Goal: Transaction & Acquisition: Book appointment/travel/reservation

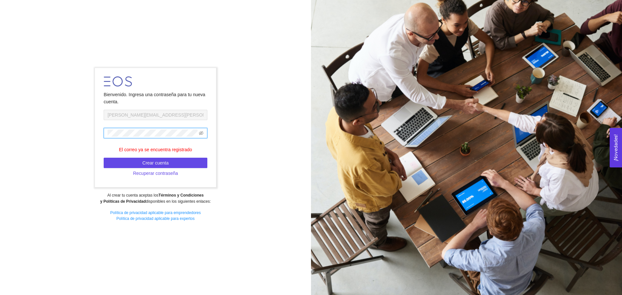
click at [143, 137] on span at bounding box center [156, 133] width 104 height 10
click at [282, 163] on div "Bienvenido. Ingresa una contraseña para tu nueva cuenta. [PERSON_NAME][EMAIL_AD…" at bounding box center [155, 147] width 311 height 168
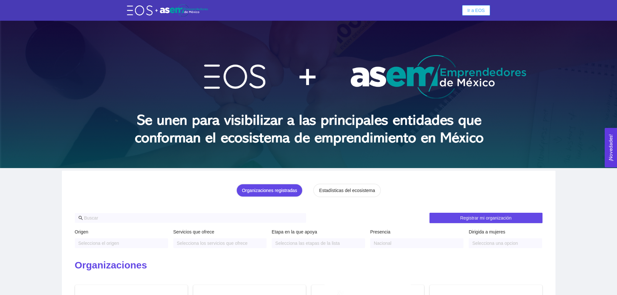
click at [475, 11] on span "Ir a EOS" at bounding box center [475, 10] width 17 height 7
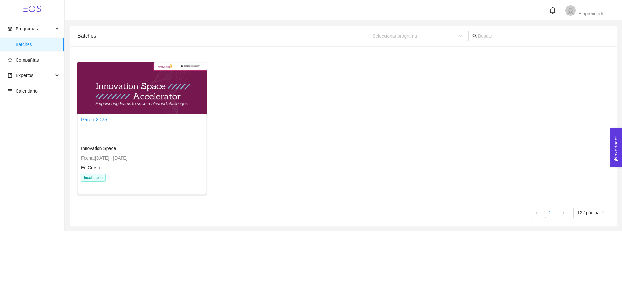
click at [146, 98] on div at bounding box center [141, 88] width 129 height 52
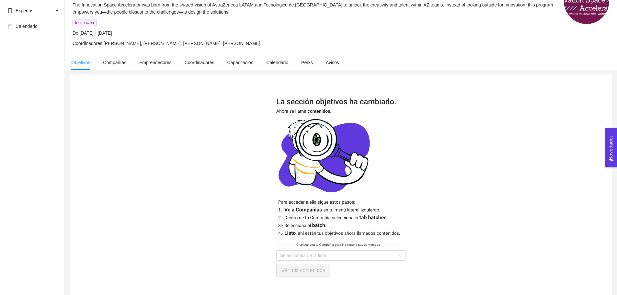
scroll to position [75, 0]
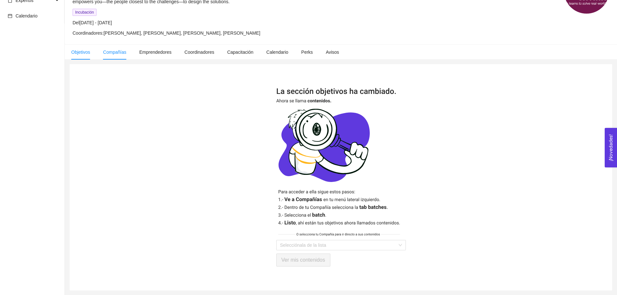
click at [112, 51] on span "Compañías" at bounding box center [114, 52] width 23 height 5
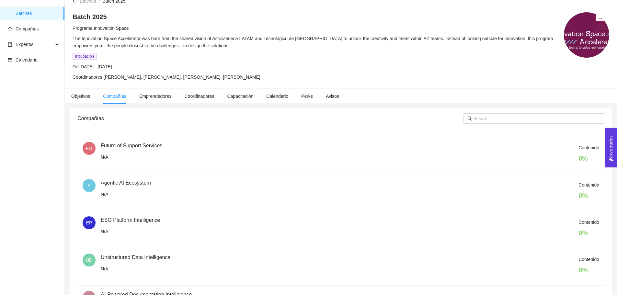
scroll to position [25, 0]
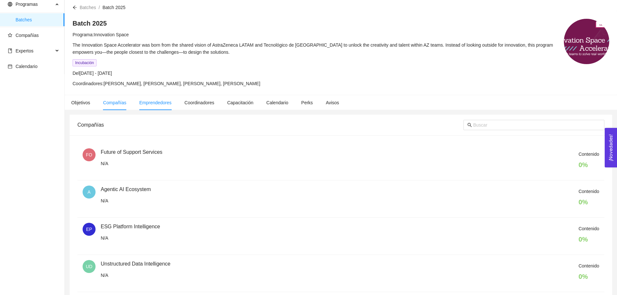
click at [166, 100] on span "Emprendedores" at bounding box center [155, 102] width 32 height 5
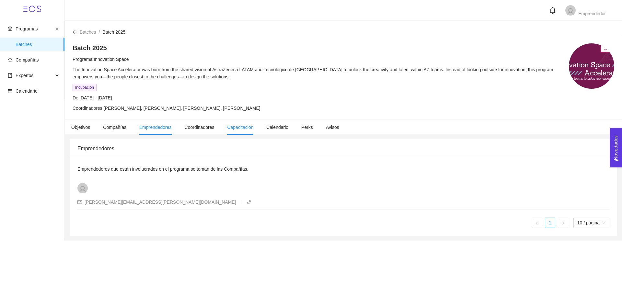
click at [247, 129] on span "Capacitación" at bounding box center [240, 127] width 26 height 5
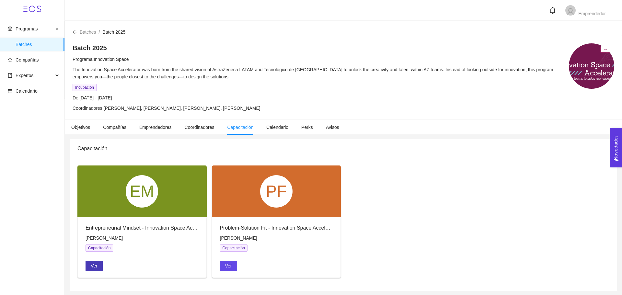
click at [96, 264] on span "Ver" at bounding box center [94, 265] width 7 height 7
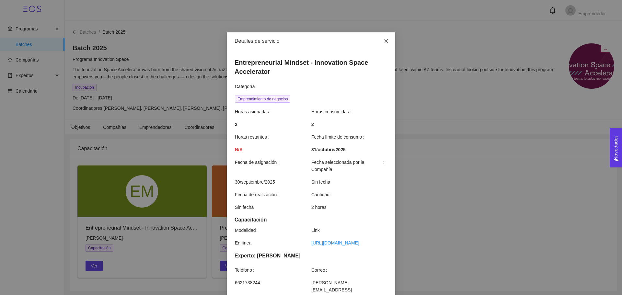
click at [384, 44] on icon "close" at bounding box center [385, 41] width 5 height 5
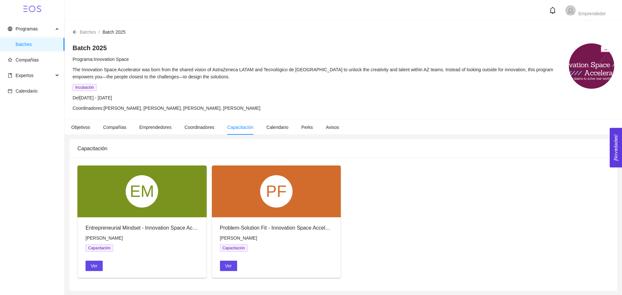
click at [238, 210] on div "PF" at bounding box center [276, 191] width 129 height 52
click at [230, 262] on span "Ver" at bounding box center [228, 265] width 7 height 7
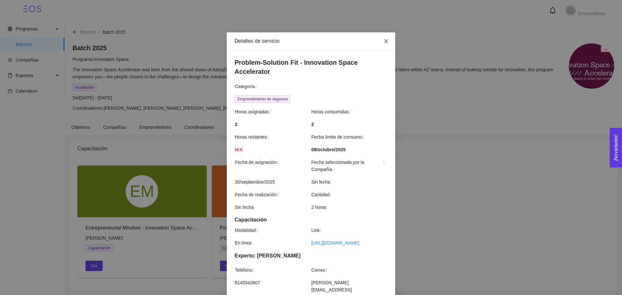
click at [381, 41] on span "Close" at bounding box center [386, 41] width 18 height 18
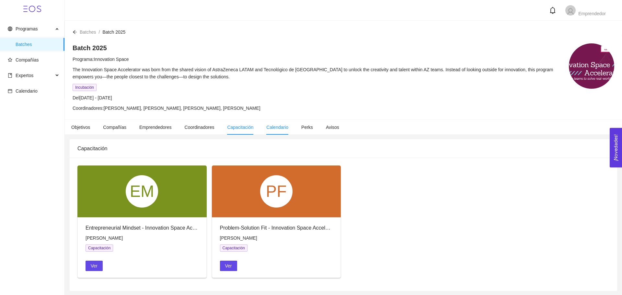
click at [273, 131] on li "Calendario" at bounding box center [277, 127] width 35 height 15
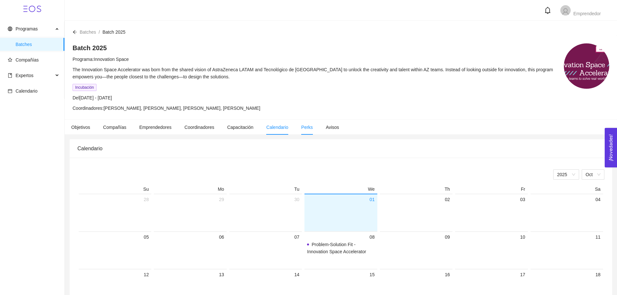
click at [310, 126] on li "Perks" at bounding box center [307, 127] width 25 height 15
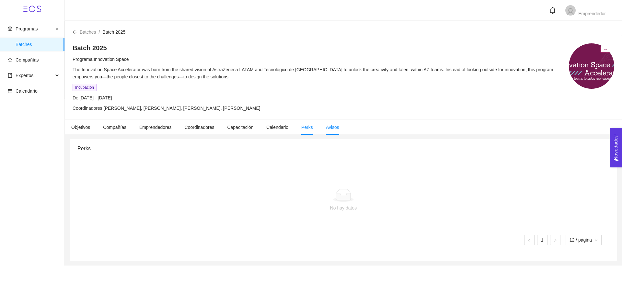
click at [331, 127] on span "Avisos" at bounding box center [332, 127] width 13 height 5
click at [79, 126] on span "Objetivos" at bounding box center [80, 127] width 19 height 5
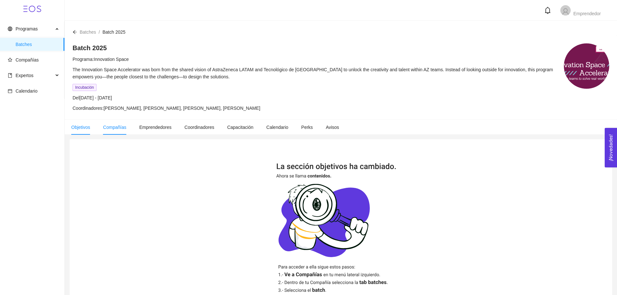
click at [110, 128] on span "Compañías" at bounding box center [114, 127] width 23 height 5
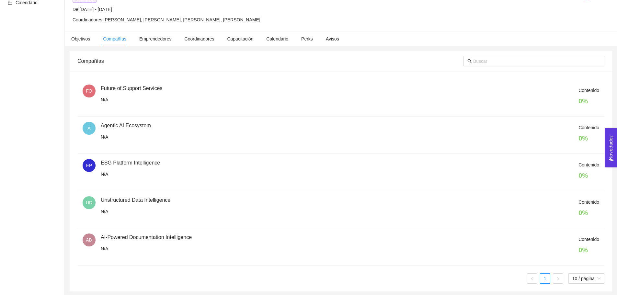
scroll to position [89, 0]
click at [588, 141] on h4 "0 %" at bounding box center [588, 137] width 21 height 9
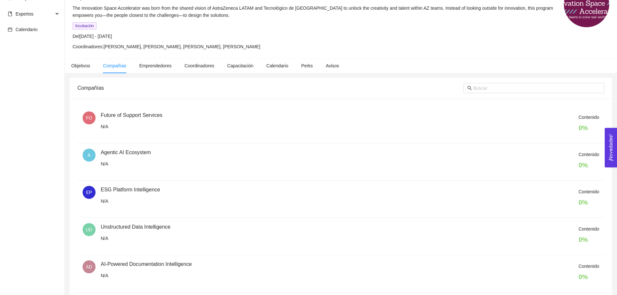
scroll to position [0, 0]
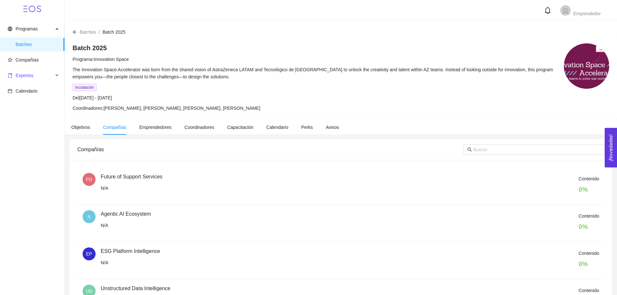
click at [58, 75] on div "Expertos" at bounding box center [32, 75] width 64 height 13
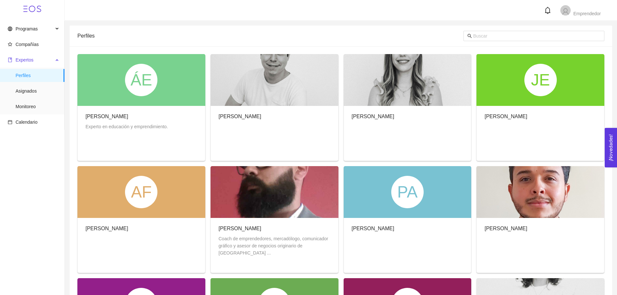
click at [57, 58] on div "Expertos" at bounding box center [32, 59] width 64 height 13
click at [55, 60] on div "Expertos" at bounding box center [32, 59] width 64 height 13
click at [508, 32] on span at bounding box center [533, 36] width 141 height 10
click at [504, 35] on input "text" at bounding box center [536, 35] width 127 height 7
type input "vidales"
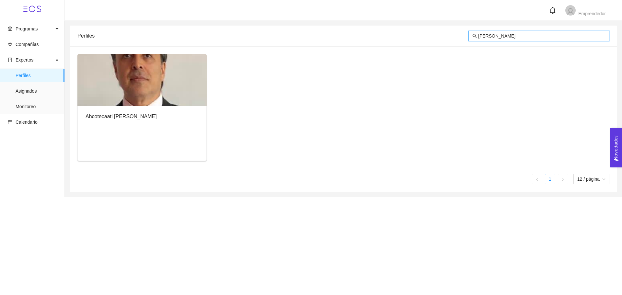
click at [166, 104] on div at bounding box center [141, 80] width 129 height 52
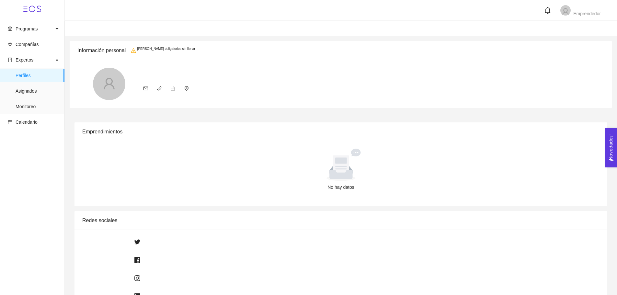
radio input "true"
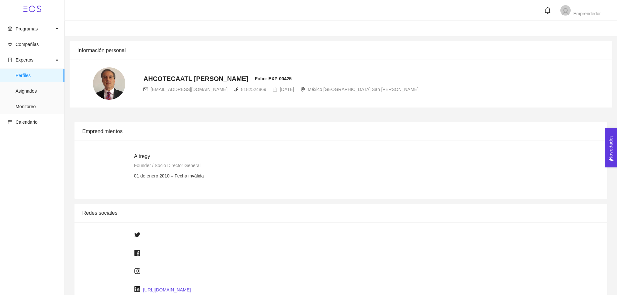
click at [177, 288] on link "https://www.linkedin.com/in/ahcotecaatlvidales/" at bounding box center [167, 289] width 48 height 5
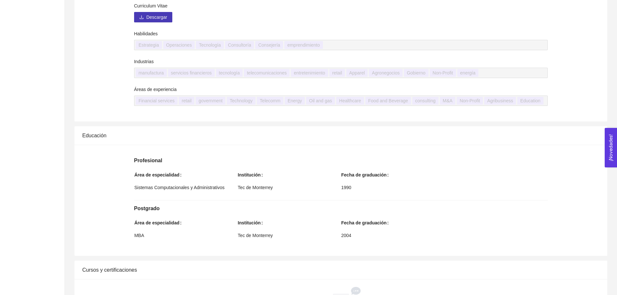
scroll to position [421, 0]
click at [165, 18] on span "Descargar" at bounding box center [156, 18] width 21 height 10
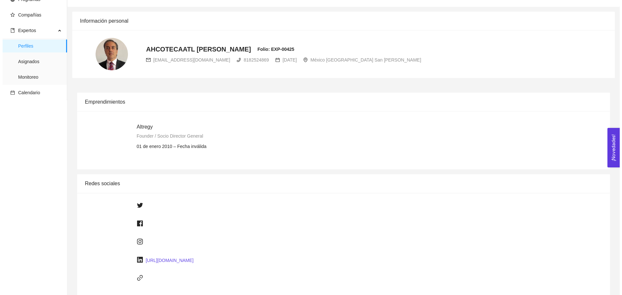
scroll to position [0, 0]
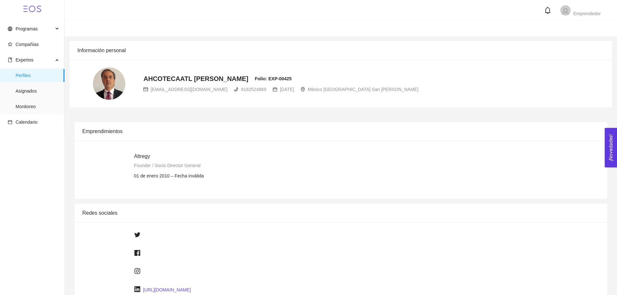
click at [193, 89] on span "avidales@altregy.com" at bounding box center [189, 89] width 77 height 5
click at [253, 99] on div "AHCOTECAATL FEDERICO VIDALES ALCÁNTARA Folio: EXP-00425 avidales@altregy.com 81…" at bounding box center [247, 83] width 341 height 32
click at [292, 79] on strong "Folio: EXP-00425" at bounding box center [273, 78] width 37 height 5
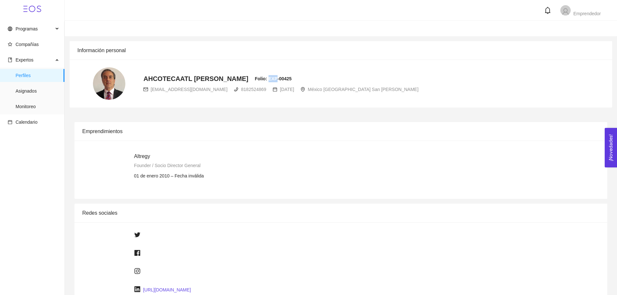
click at [292, 79] on strong "Folio: EXP-00425" at bounding box center [273, 78] width 37 height 5
click at [34, 95] on span "Asignados" at bounding box center [38, 91] width 44 height 13
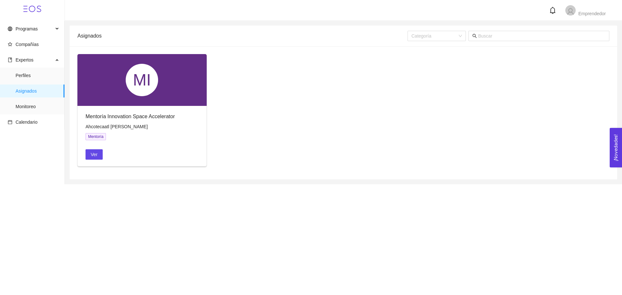
click at [132, 117] on div "Mentoría Innovation Space Accelerator" at bounding box center [142, 116] width 113 height 8
click at [97, 154] on button "Ver" at bounding box center [94, 154] width 17 height 10
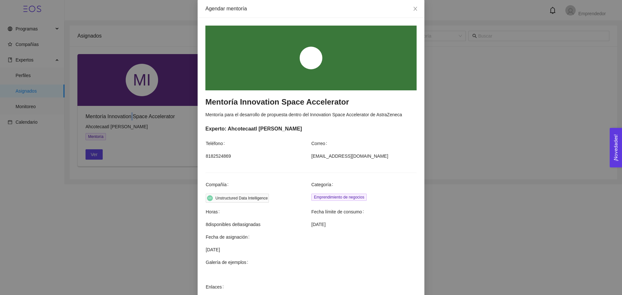
scroll to position [65, 0]
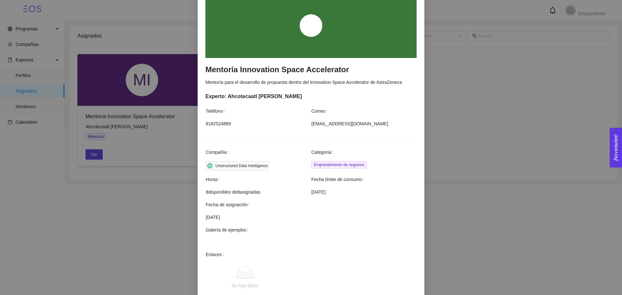
click at [334, 177] on span "Fecha límite de consumo" at bounding box center [338, 179] width 55 height 7
click at [325, 180] on span "Fecha límite de consumo" at bounding box center [338, 179] width 55 height 7
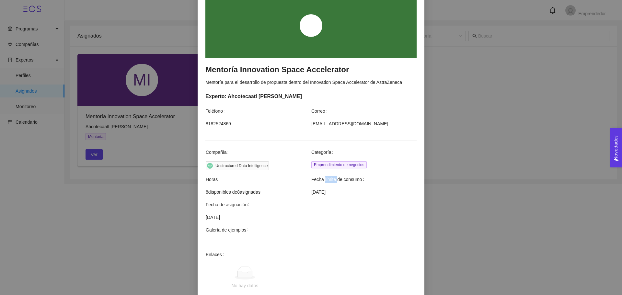
click at [325, 180] on span "Fecha límite de consumo" at bounding box center [338, 179] width 55 height 7
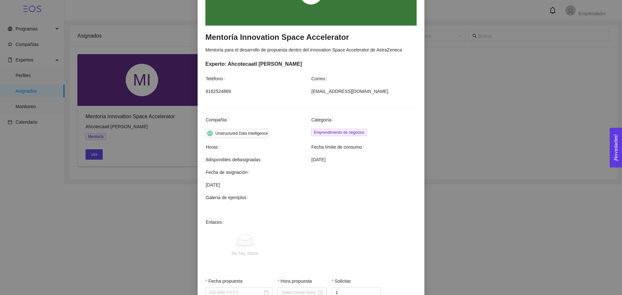
click at [261, 185] on span "30/09/2025" at bounding box center [311, 184] width 211 height 7
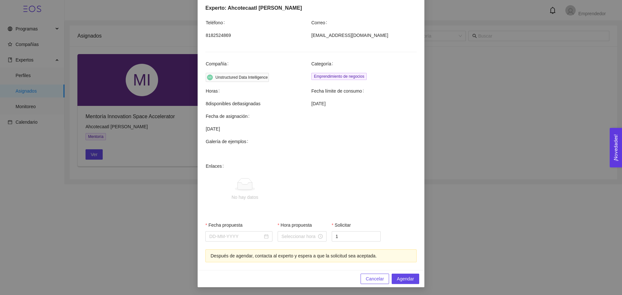
scroll to position [154, 0]
click at [265, 238] on div at bounding box center [238, 236] width 59 height 7
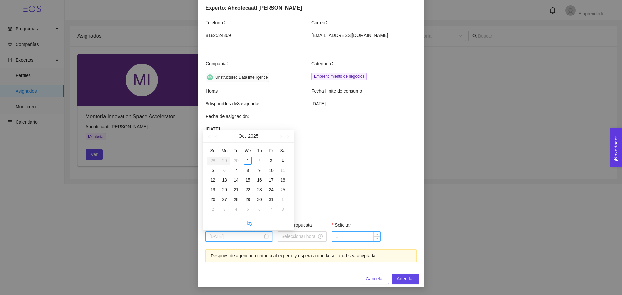
type input "October 24, 2025"
type input "October 6, 2025"
click at [225, 171] on div "6" at bounding box center [225, 170] width 8 height 8
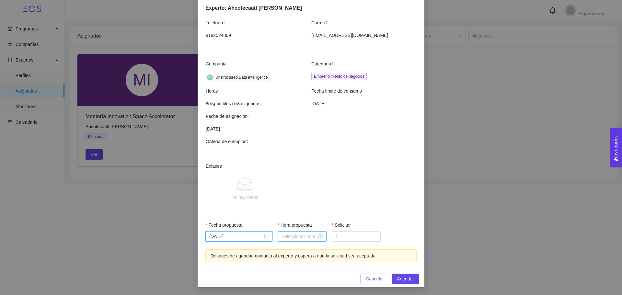
click at [316, 236] on div at bounding box center [301, 236] width 41 height 7
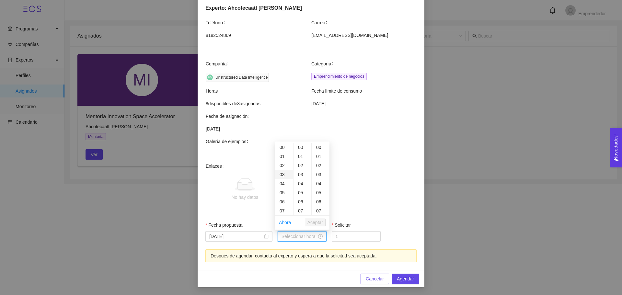
click at [284, 174] on div "03" at bounding box center [284, 174] width 18 height 9
type input "03:00:00"
click at [344, 230] on div "Solicitar" at bounding box center [356, 227] width 49 height 10
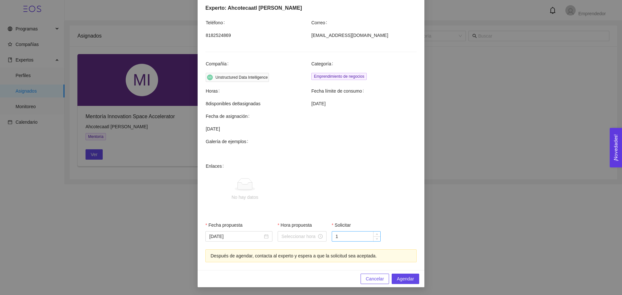
click at [344, 238] on input "1" at bounding box center [356, 237] width 48 height 10
click at [266, 257] on div "Después de agendar, contacta al experto y espera a que la solicitud sea aceptad…" at bounding box center [311, 255] width 201 height 7
click at [284, 257] on div "Después de agendar, contacta al experto y espera a que la solicitud sea aceptad…" at bounding box center [311, 255] width 201 height 7
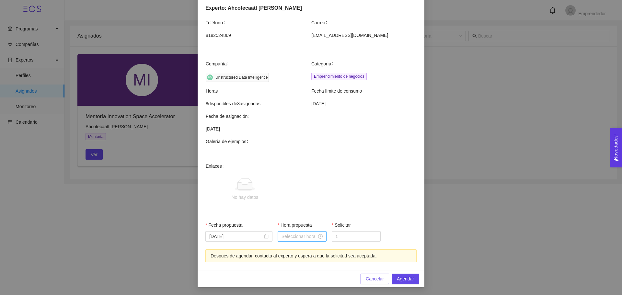
click at [315, 237] on div at bounding box center [301, 236] width 41 height 7
click at [283, 148] on div "03" at bounding box center [284, 147] width 18 height 9
type input "03:00:00"
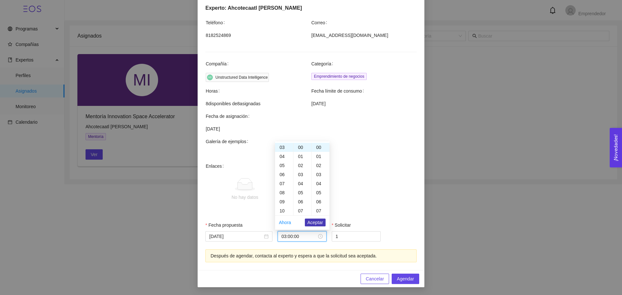
click at [317, 223] on span "Aceptar" at bounding box center [315, 222] width 16 height 7
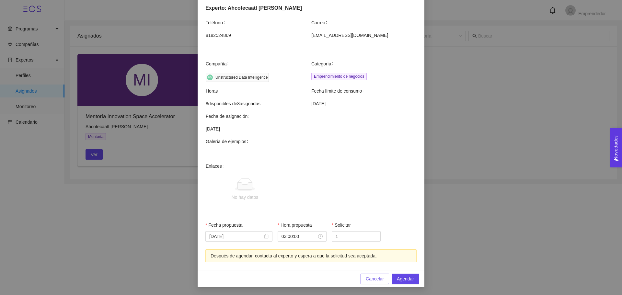
click at [377, 206] on span "No hay datos" at bounding box center [321, 190] width 190 height 54
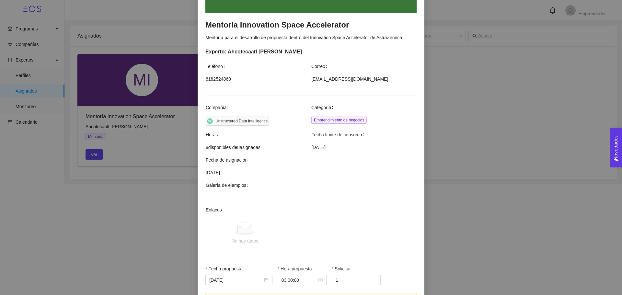
scroll to position [154, 0]
